Goal: Information Seeking & Learning: Learn about a topic

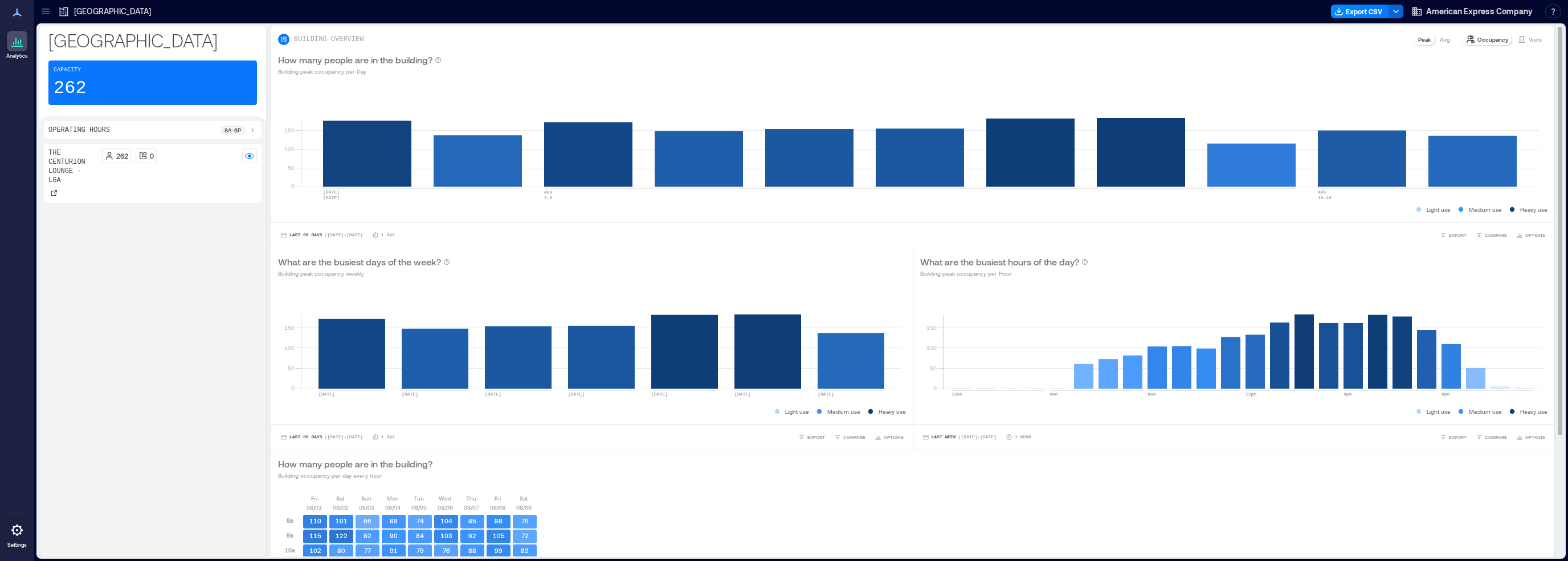
click at [285, 39] on icon at bounding box center [284, 39] width 7 height 7
click at [1529, 39] on p "Visits" at bounding box center [1535, 39] width 13 height 9
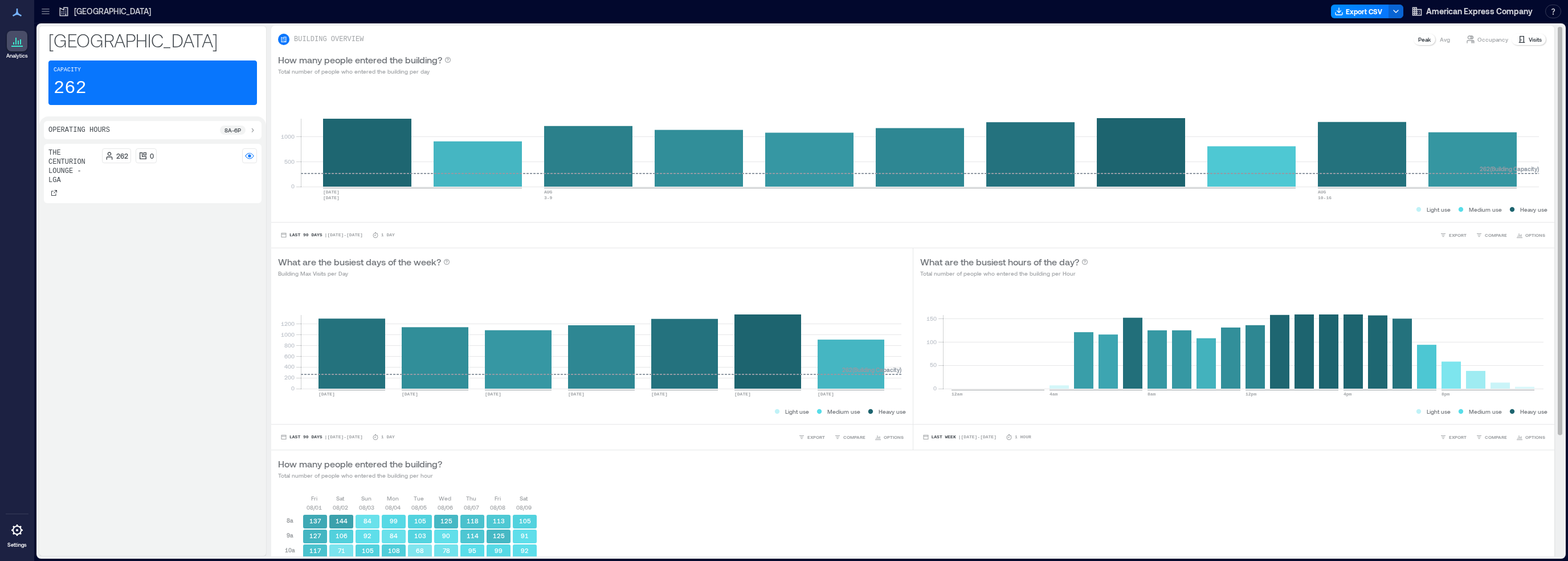
click at [1468, 36] on div "Occupancy" at bounding box center [1487, 40] width 51 height 12
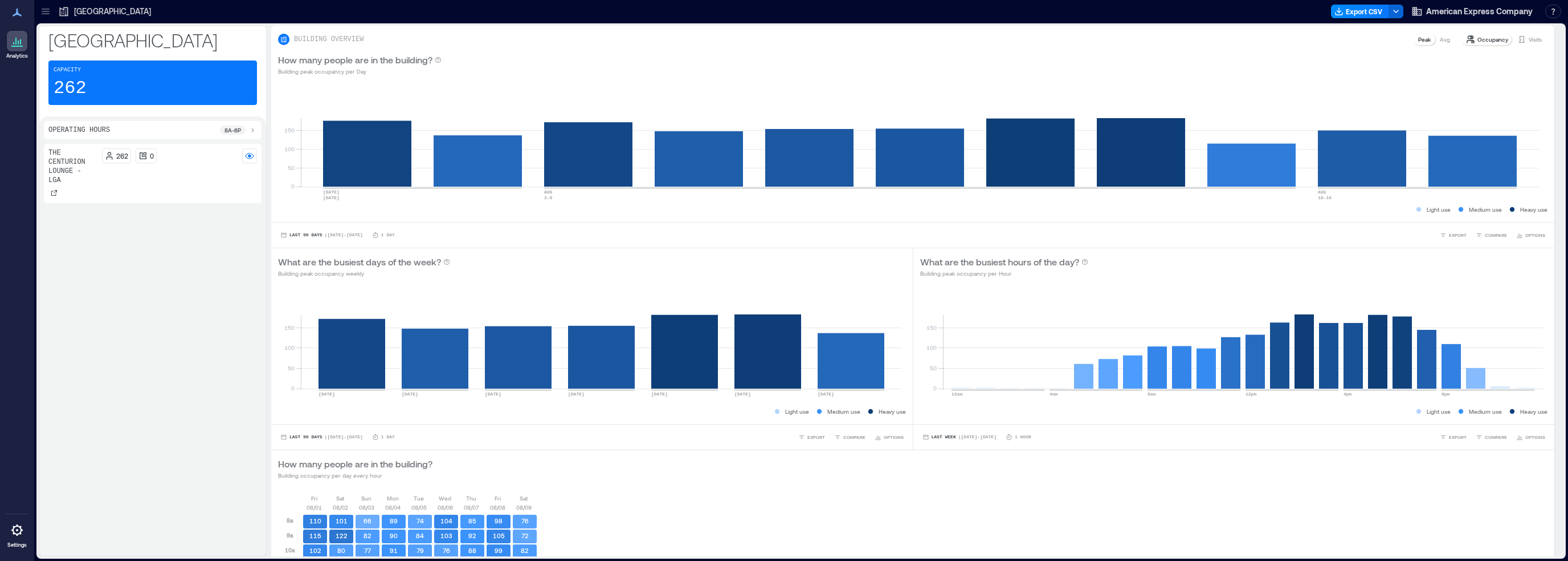
click at [208, 132] on div "Operating Hours 8a - 6p" at bounding box center [153, 129] width 209 height 9
drag, startPoint x: 119, startPoint y: 139, endPoint x: 99, endPoint y: 139, distance: 20.0
click at [100, 139] on icon at bounding box center [103, 140] width 7 height 8
drag, startPoint x: 101, startPoint y: 140, endPoint x: 86, endPoint y: 139, distance: 15.0
click at [86, 139] on icon at bounding box center [86, 140] width 7 height 8
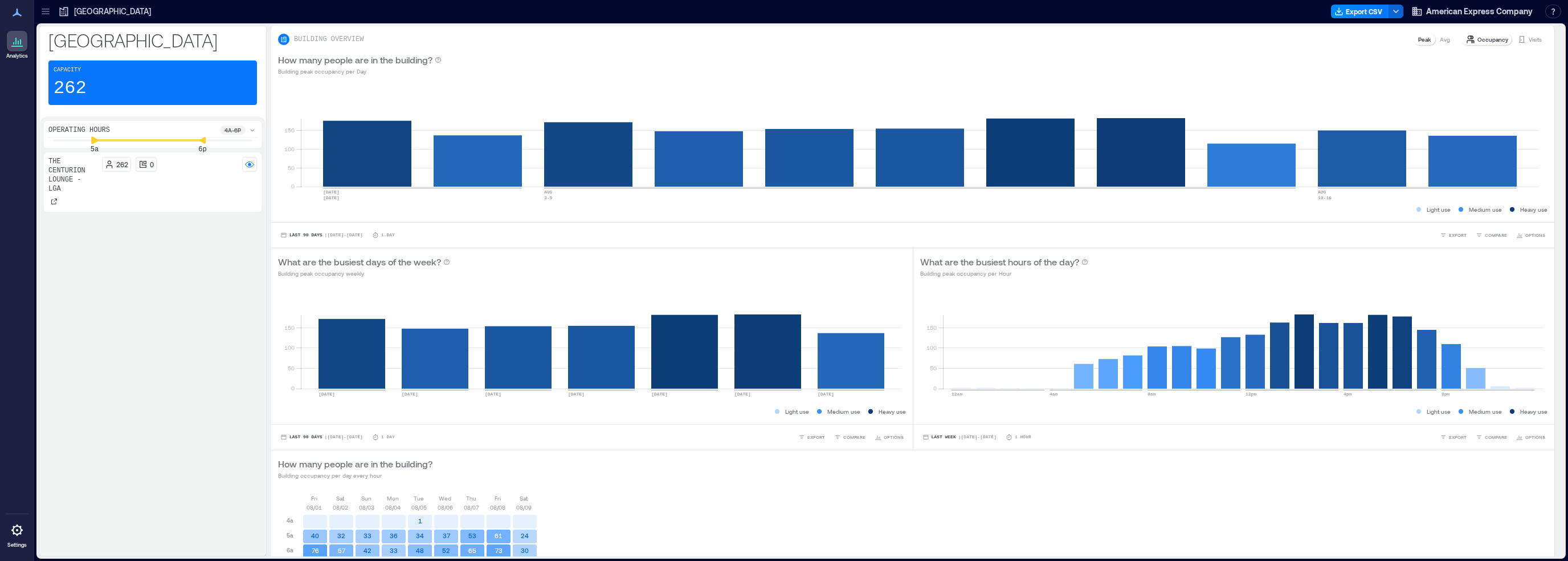
click at [90, 139] on icon at bounding box center [94, 140] width 8 height 8
drag, startPoint x: 203, startPoint y: 139, endPoint x: 237, endPoint y: 143, distance: 34.2
click at [237, 144] on icon at bounding box center [236, 140] width 8 height 8
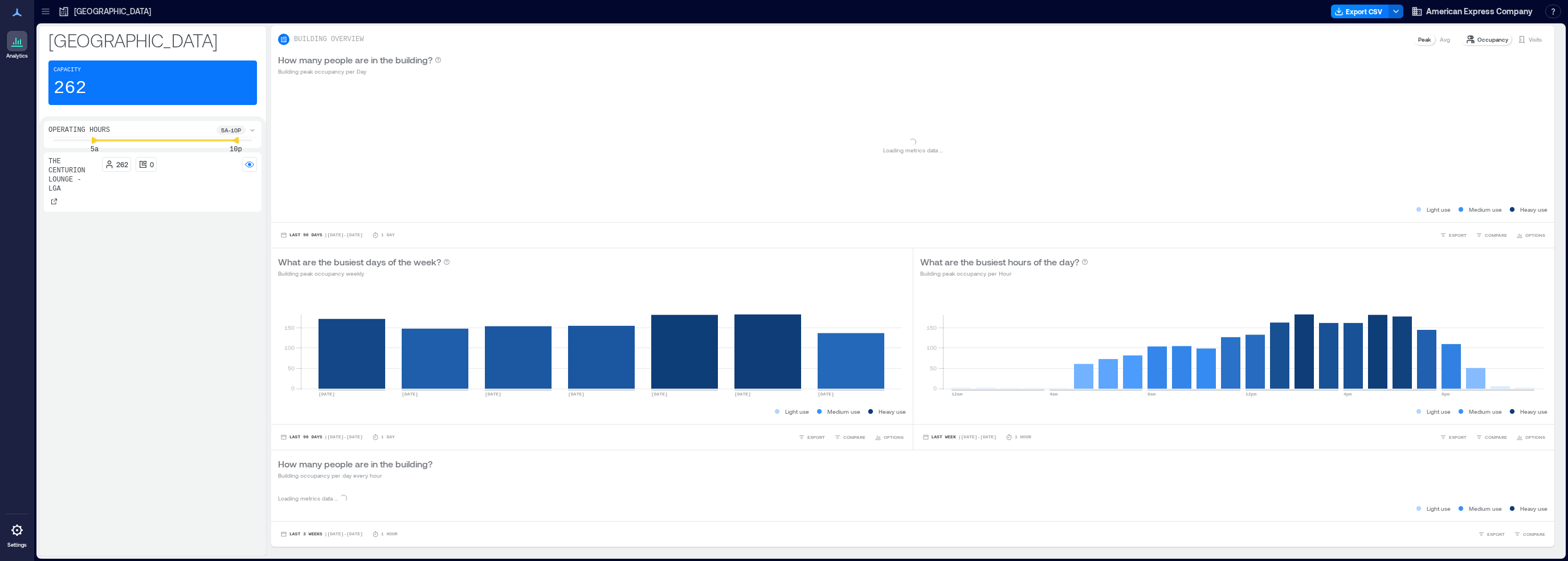
click at [237, 274] on div "The Centurion Lounge - LGA 262 0" at bounding box center [153, 352] width 218 height 399
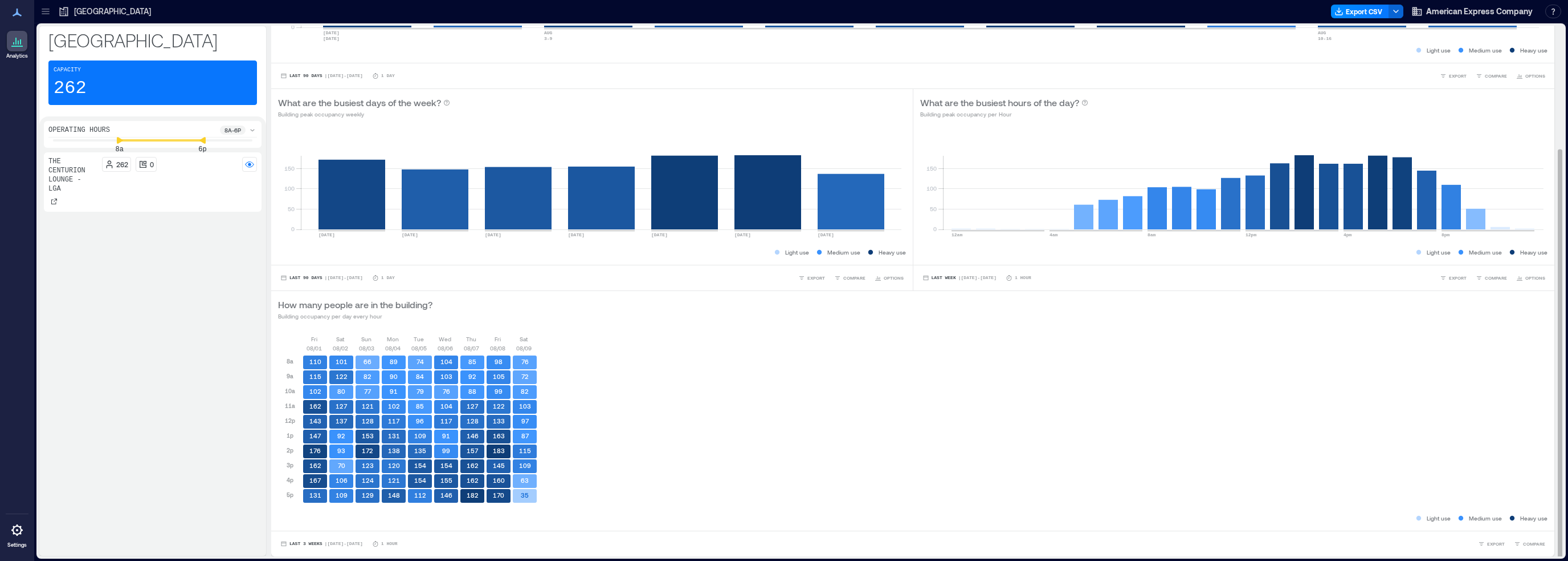
scroll to position [1, 0]
